Goal: Task Accomplishment & Management: Complete application form

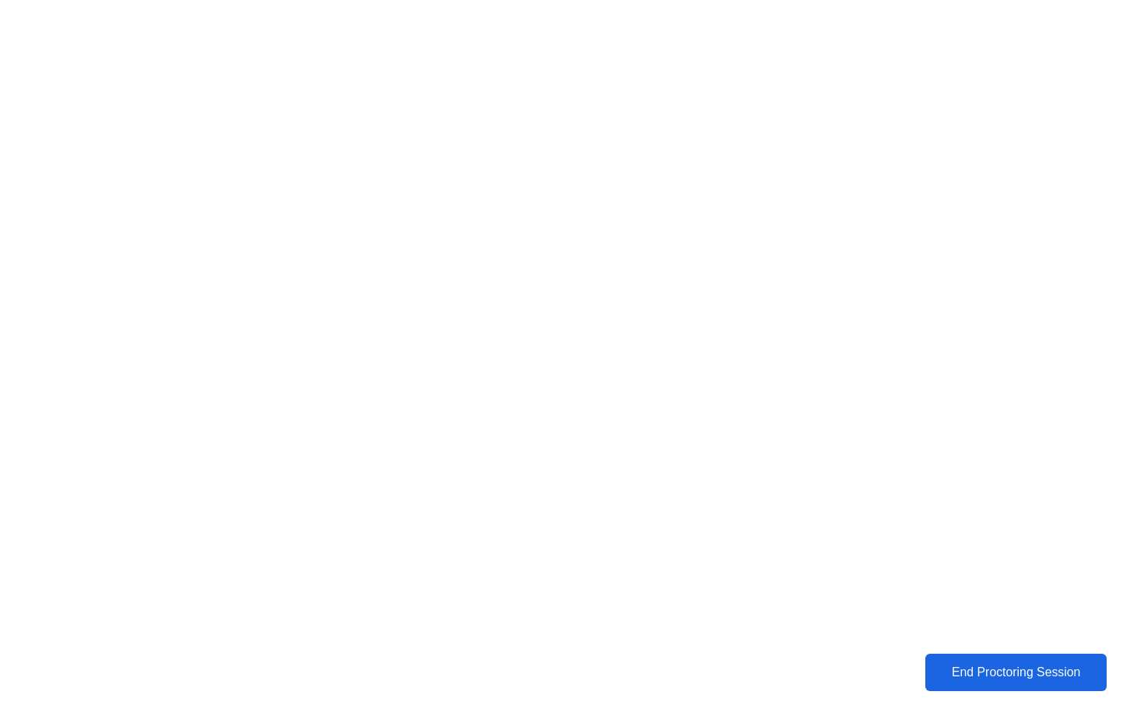
click at [993, 670] on div "End Proctoring Session" at bounding box center [1017, 673] width 190 height 16
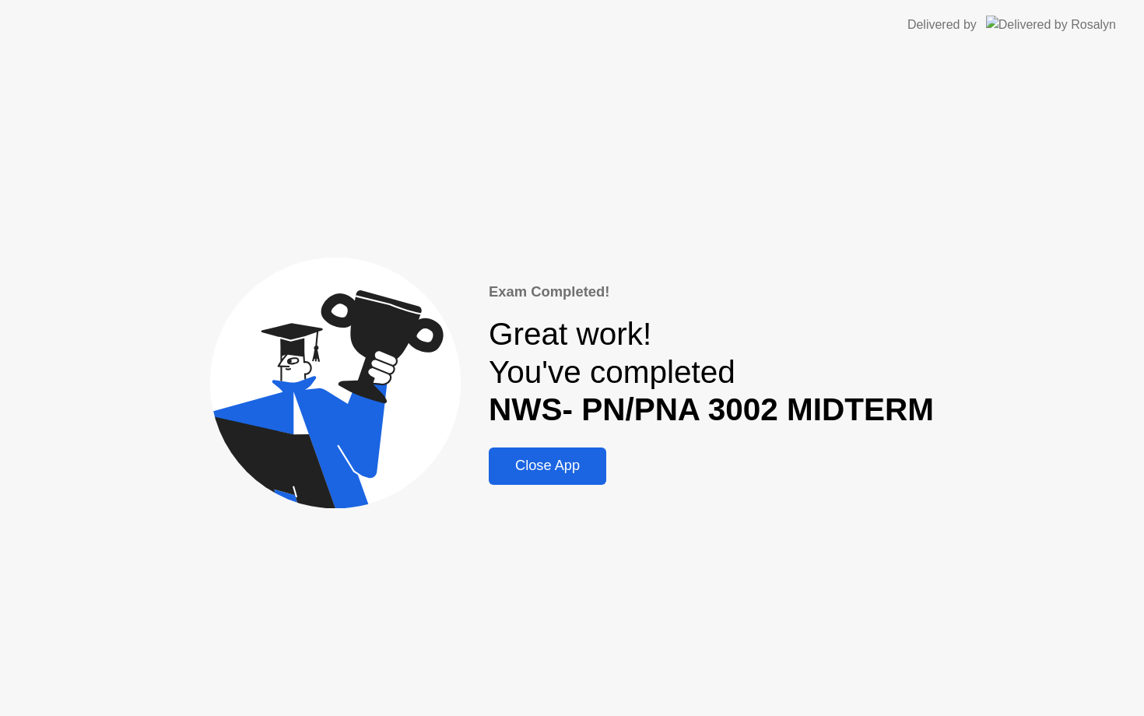
click at [571, 473] on div "Close App" at bounding box center [548, 466] width 108 height 16
